Goal: Task Accomplishment & Management: Complete application form

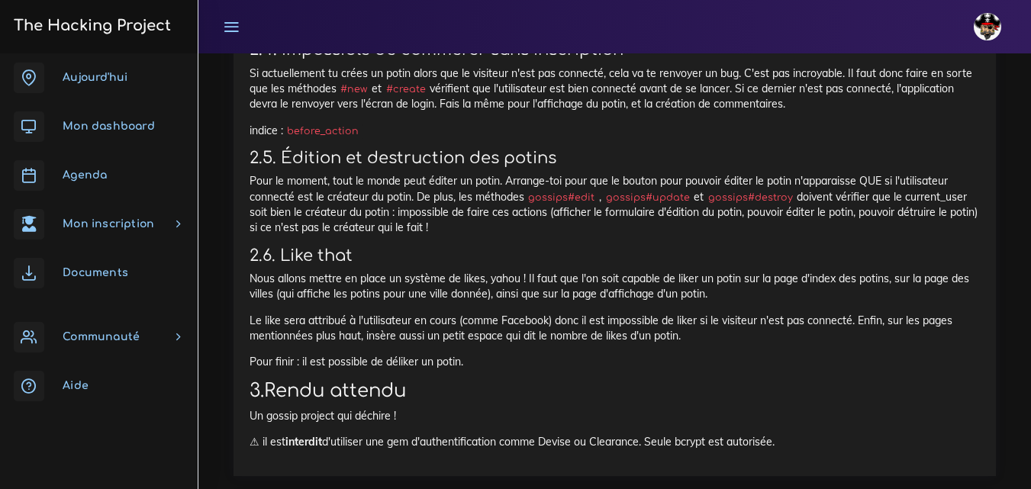
scroll to position [7940, 0]
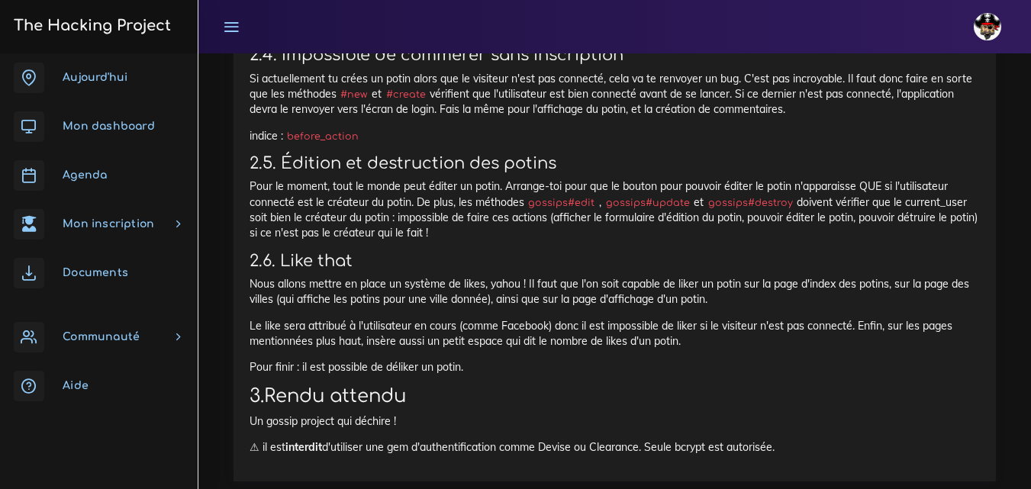
click at [105, 130] on span "Mon dashboard" at bounding box center [109, 126] width 92 height 11
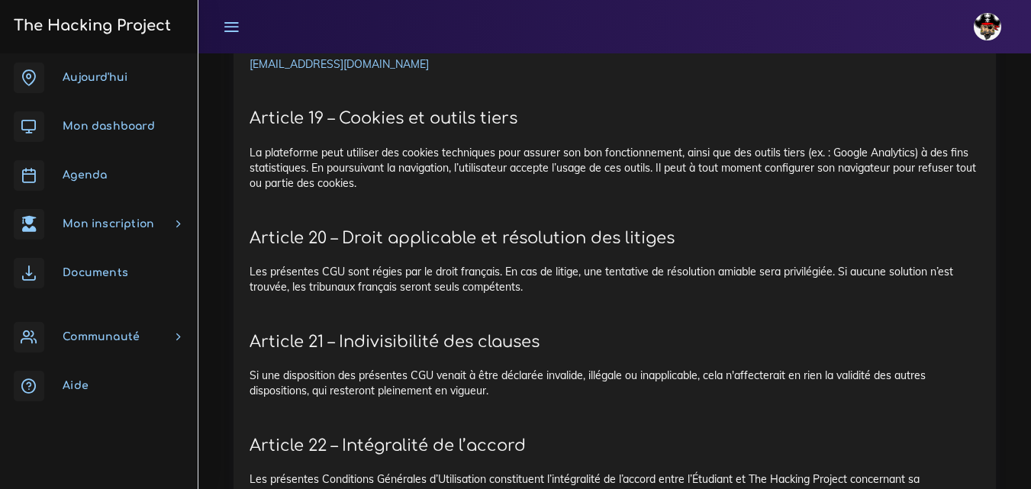
scroll to position [3412, 0]
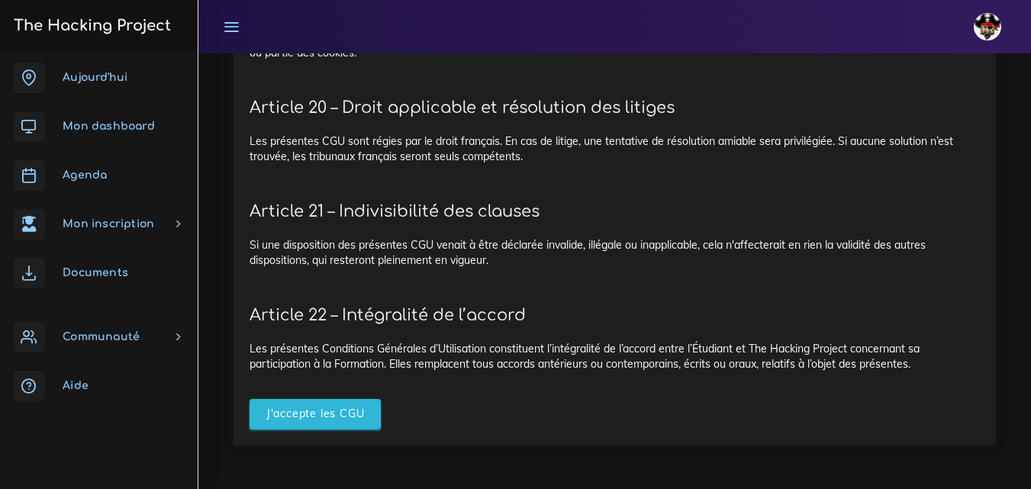
click at [333, 411] on input "J'accepte les CGU" at bounding box center [316, 414] width 132 height 31
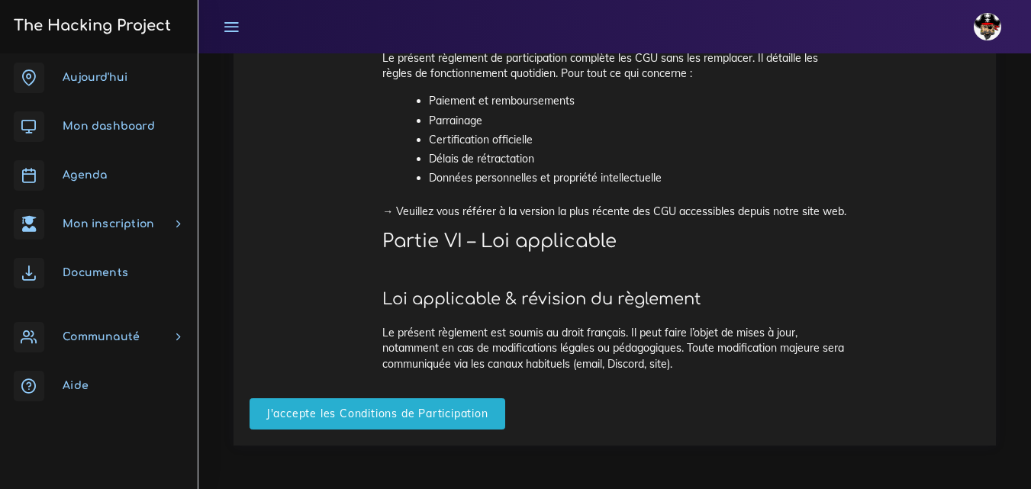
scroll to position [3861, 0]
drag, startPoint x: 405, startPoint y: 408, endPoint x: 462, endPoint y: 279, distance: 140.4
click at [405, 408] on input "J'accepte les Conditions de Participation" at bounding box center [378, 413] width 256 height 31
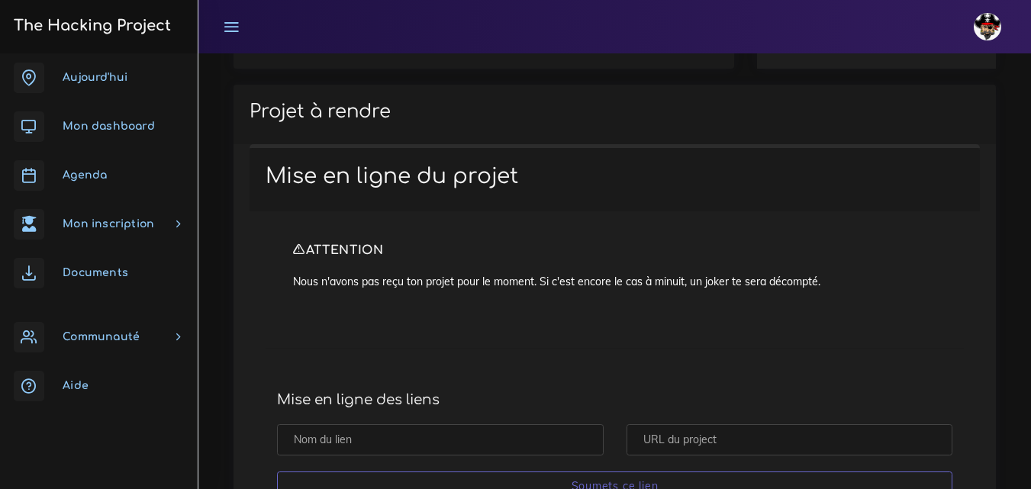
scroll to position [611, 0]
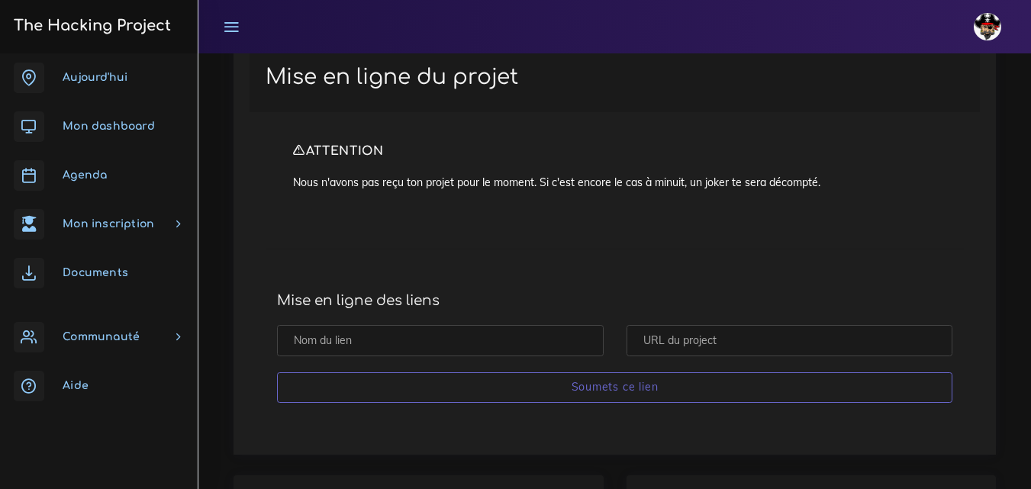
click at [697, 346] on input "text" at bounding box center [790, 340] width 327 height 31
paste input "https://github.com/Cheche013/The_Gossip_Project2"
type input "https://github.com/Cheche013/The_Gossip_Project2"
click at [507, 343] on input "text" at bounding box center [440, 340] width 327 height 31
type input "R"
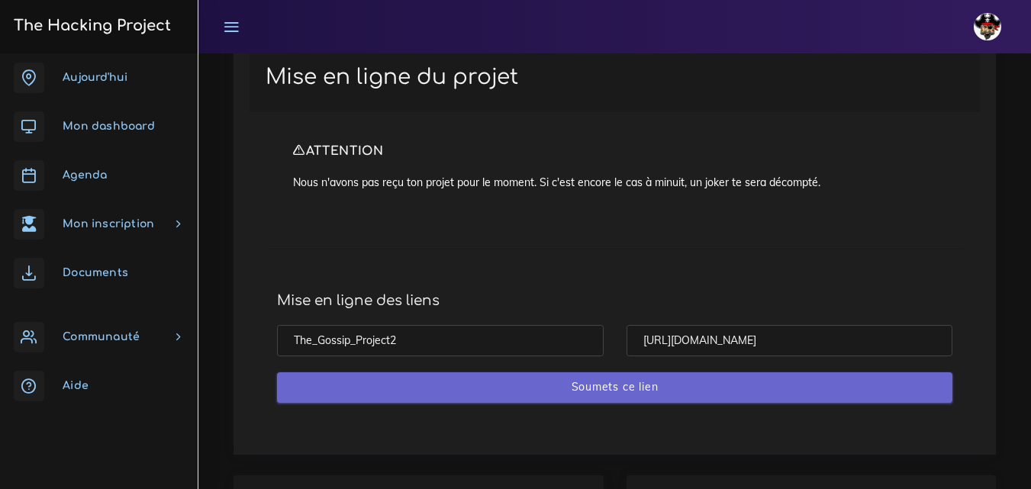
type input "The_Gossip_Project2"
click at [482, 383] on input "Soumets ce lien" at bounding box center [614, 387] width 675 height 31
